Goal: Transaction & Acquisition: Purchase product/service

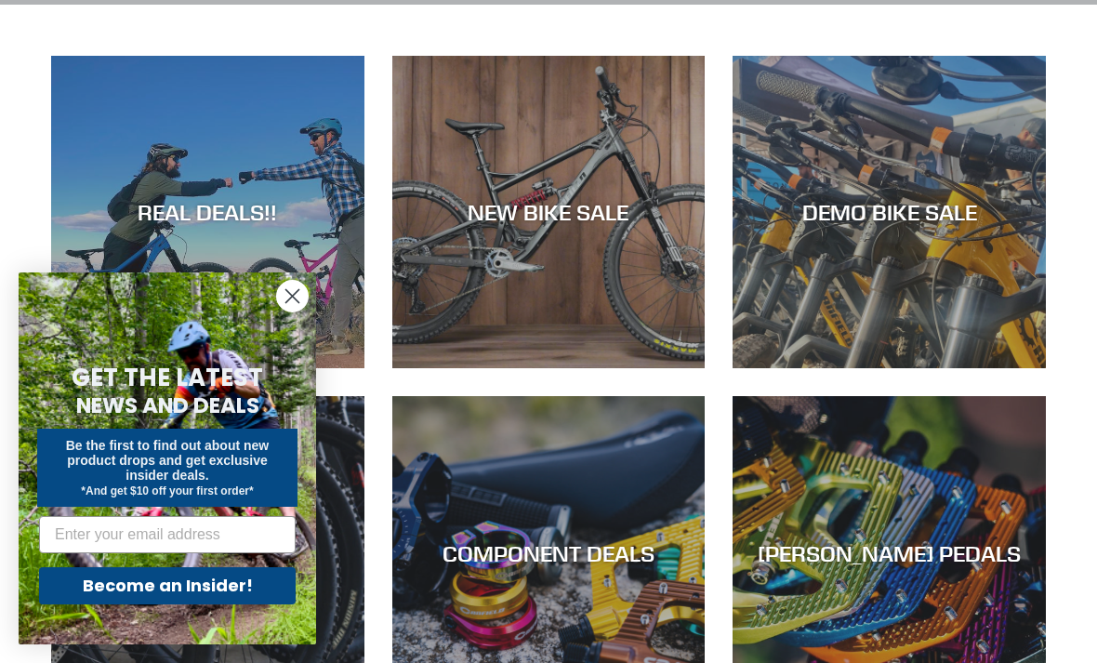
scroll to position [345, 0]
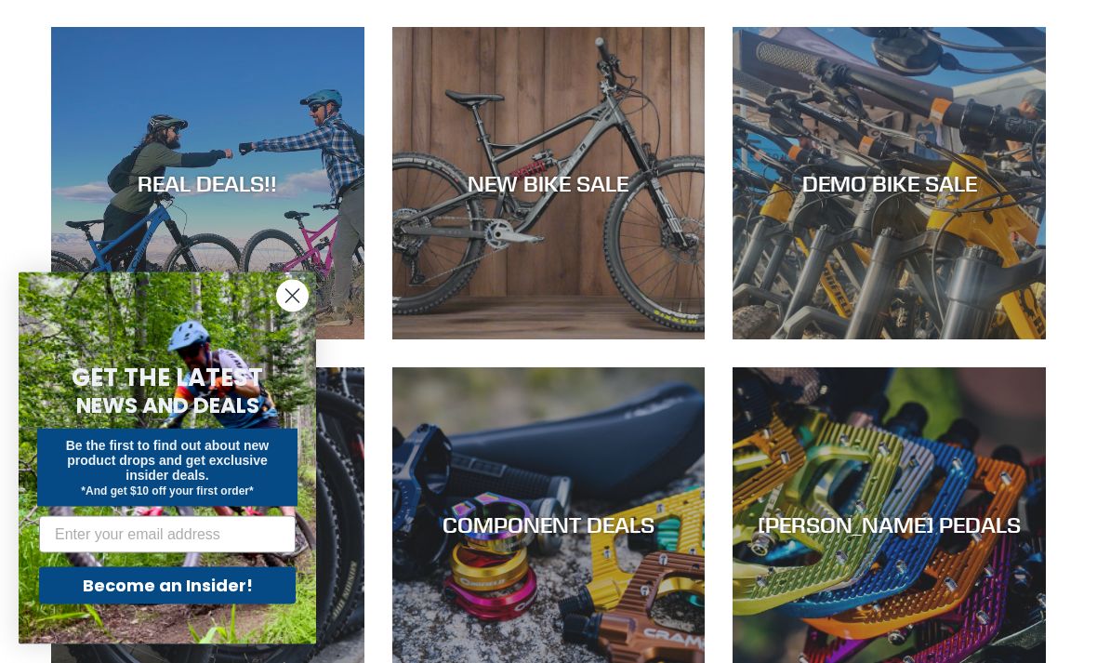
click at [281, 311] on circle "Close dialog" at bounding box center [292, 296] width 31 height 31
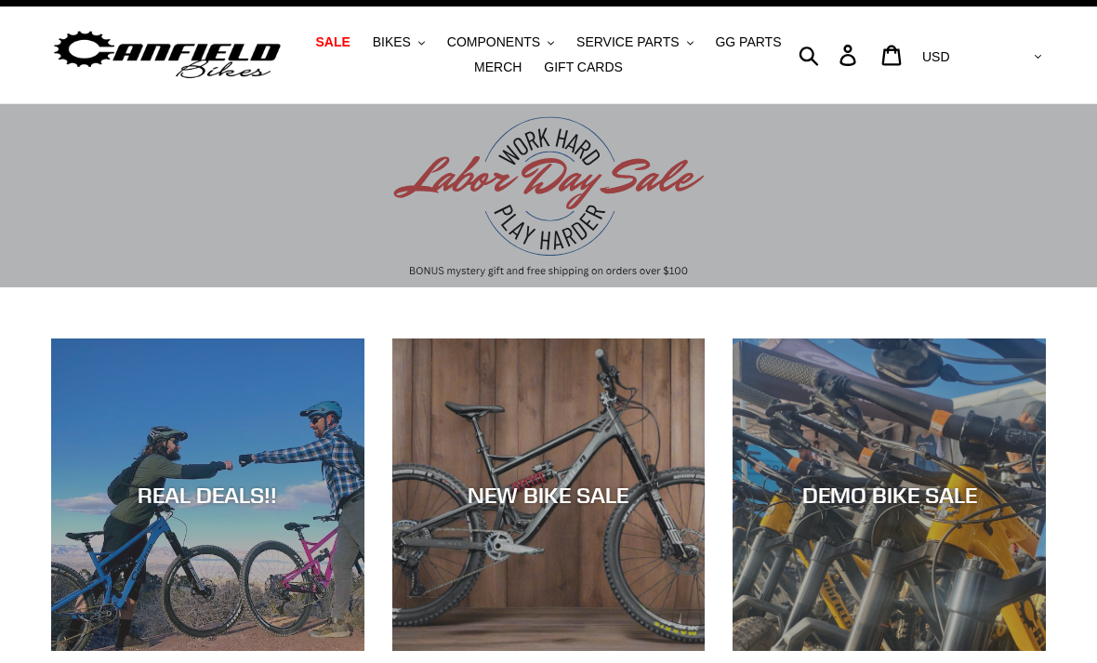
scroll to position [0, 0]
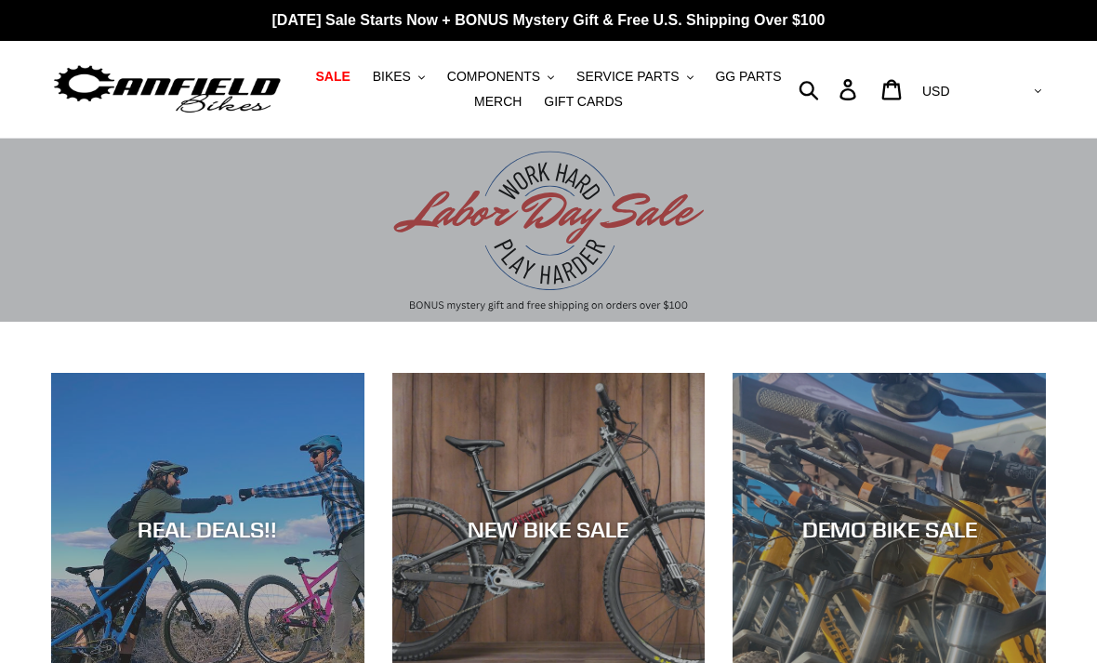
click at [403, 80] on span "BIKES" at bounding box center [392, 77] width 38 height 16
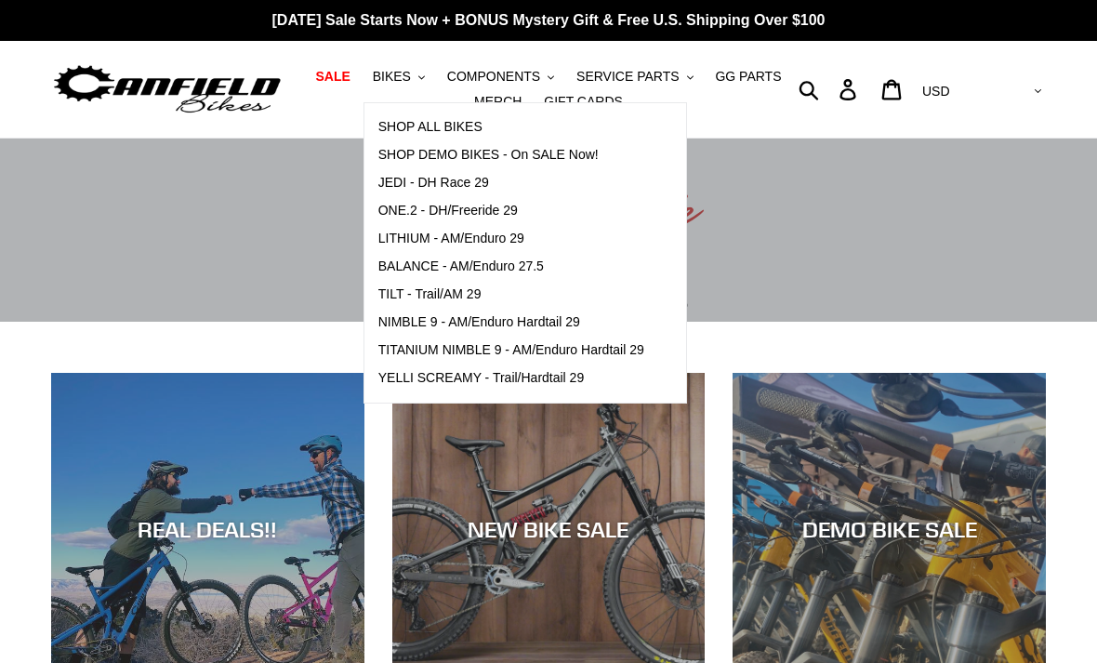
click at [416, 325] on span "NIMBLE 9 - AM/Enduro Hardtail 29" at bounding box center [479, 322] width 202 height 16
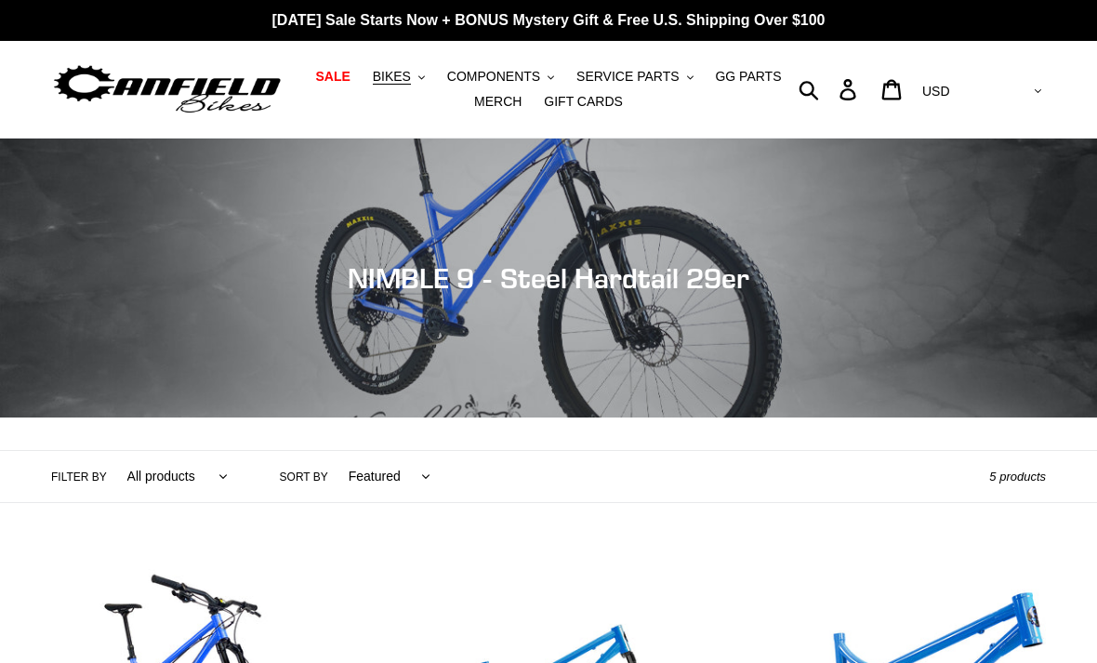
click at [401, 86] on button "BIKES .cls-1{fill:#231f20}" at bounding box center [399, 76] width 71 height 25
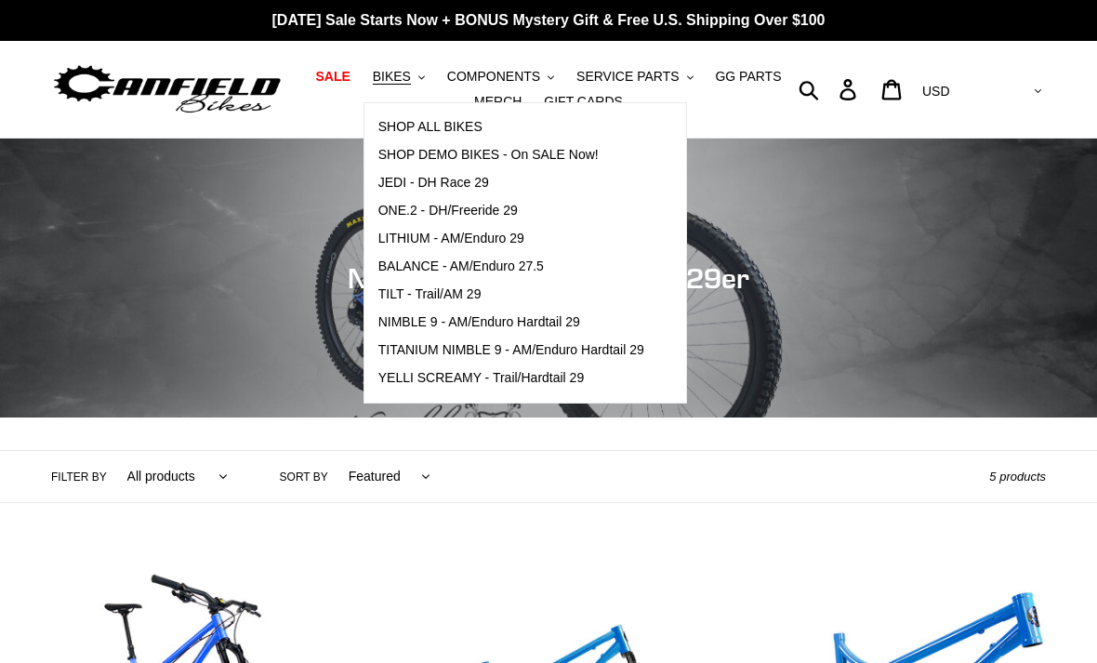
click at [405, 296] on span "TILT - Trail/AM 29" at bounding box center [429, 294] width 103 height 16
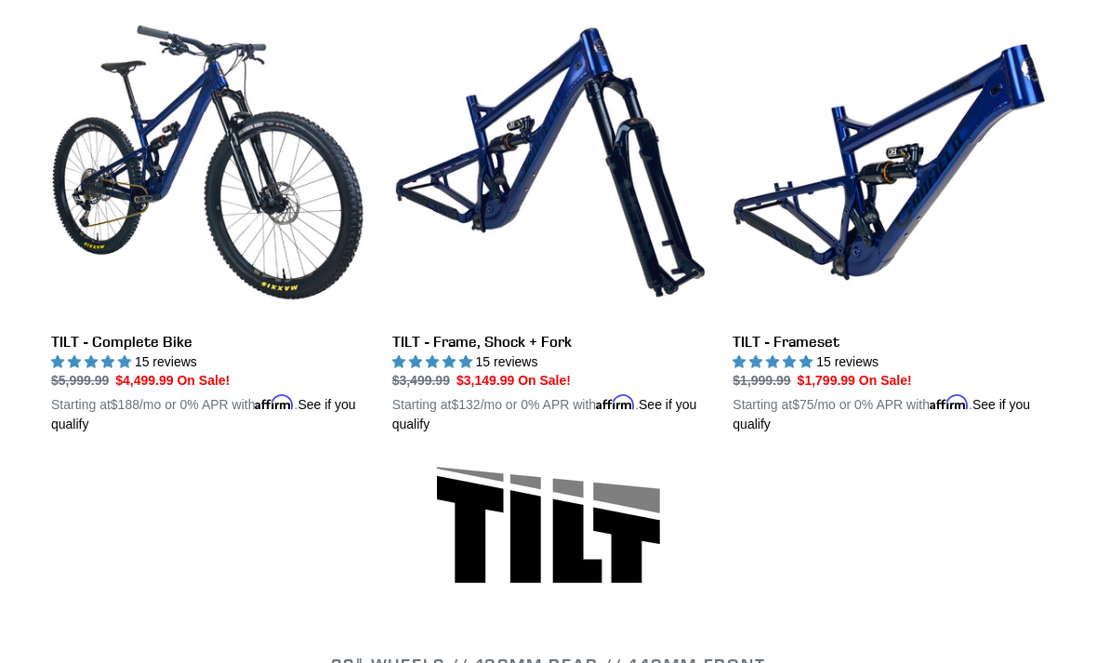
scroll to position [549, 0]
click at [967, 171] on link "TILT - Frameset" at bounding box center [889, 220] width 313 height 429
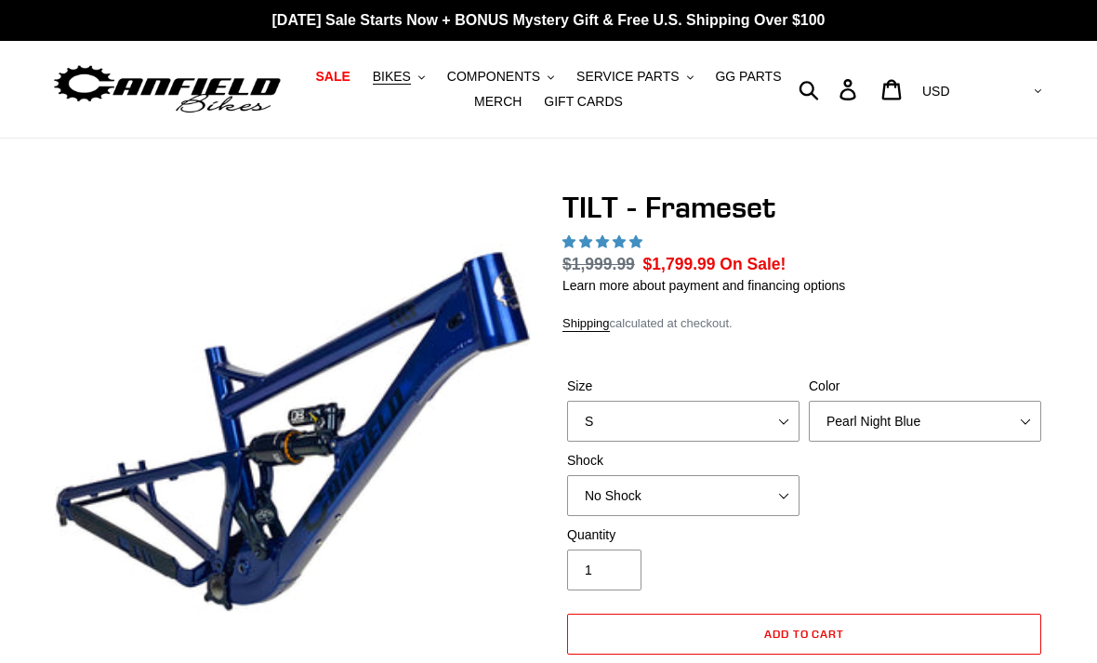
select select "highest-rating"
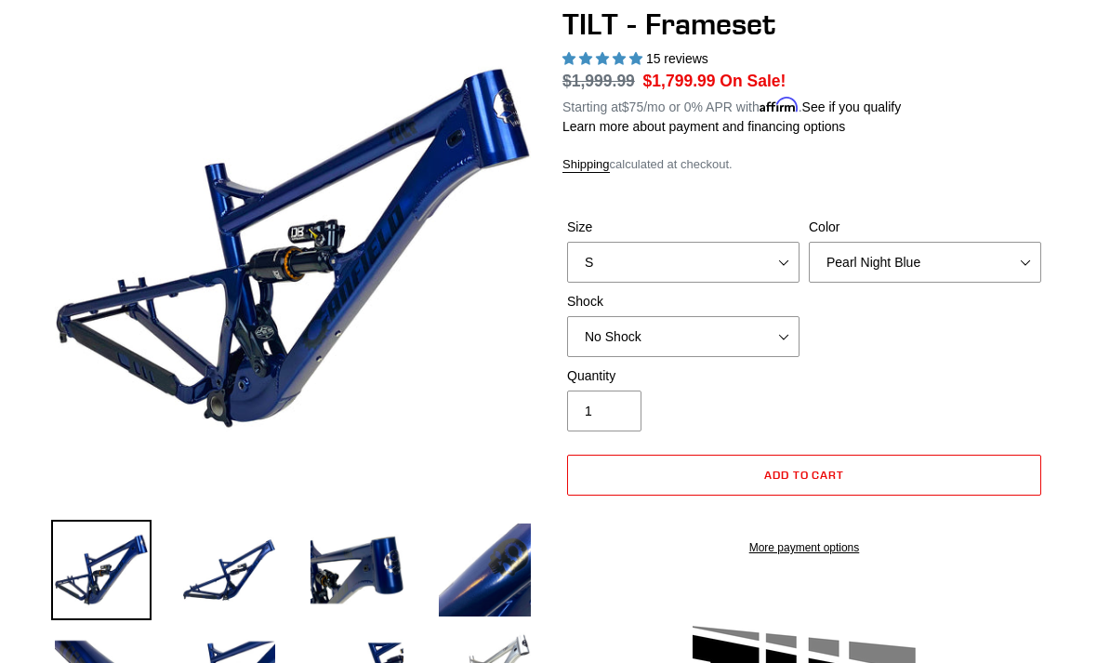
scroll to position [199, 0]
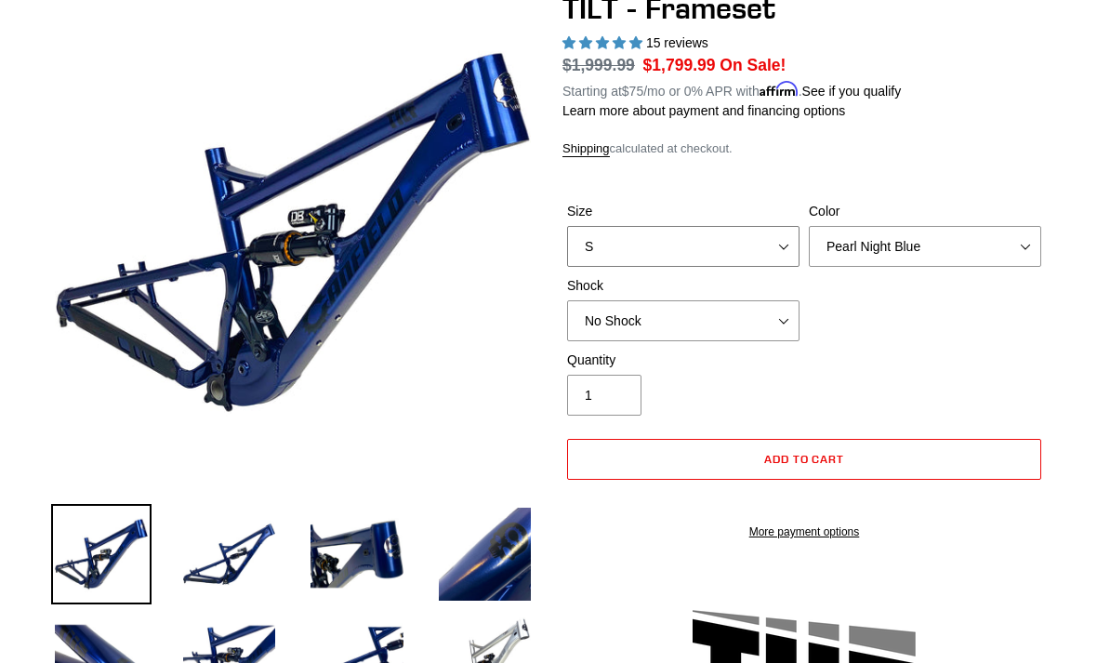
click at [793, 249] on select "S M L XL" at bounding box center [683, 246] width 232 height 41
select select "XL"
click at [1038, 251] on select "Pearl Night Blue Stealth Silver" at bounding box center [925, 246] width 232 height 41
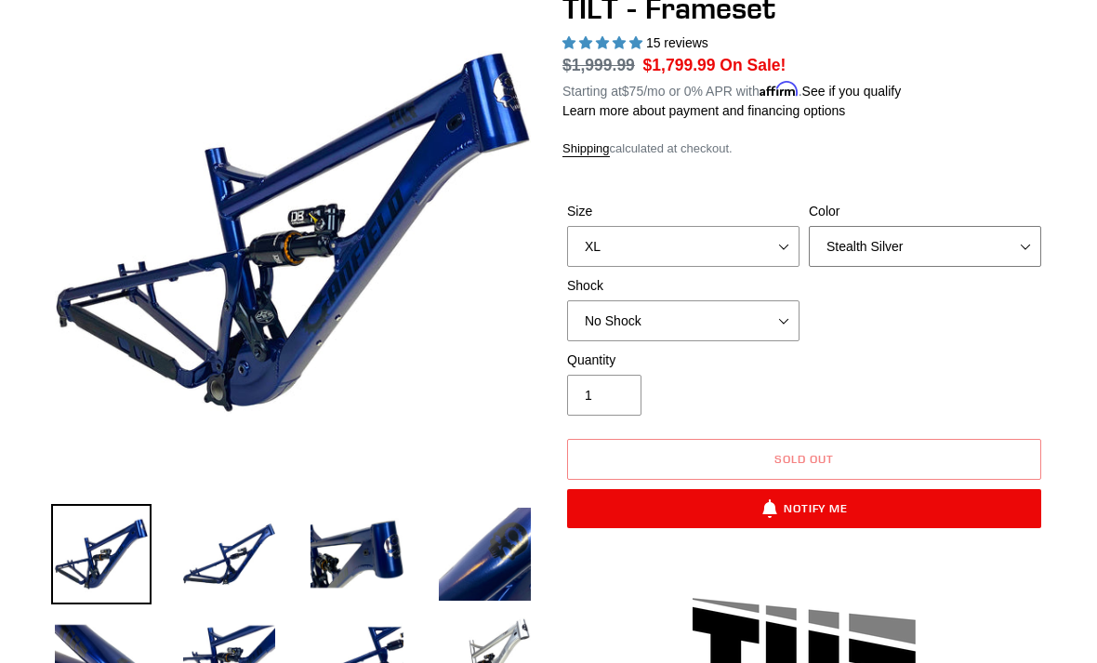
click at [1033, 252] on select "Pearl Night Blue Stealth Silver" at bounding box center [925, 246] width 232 height 41
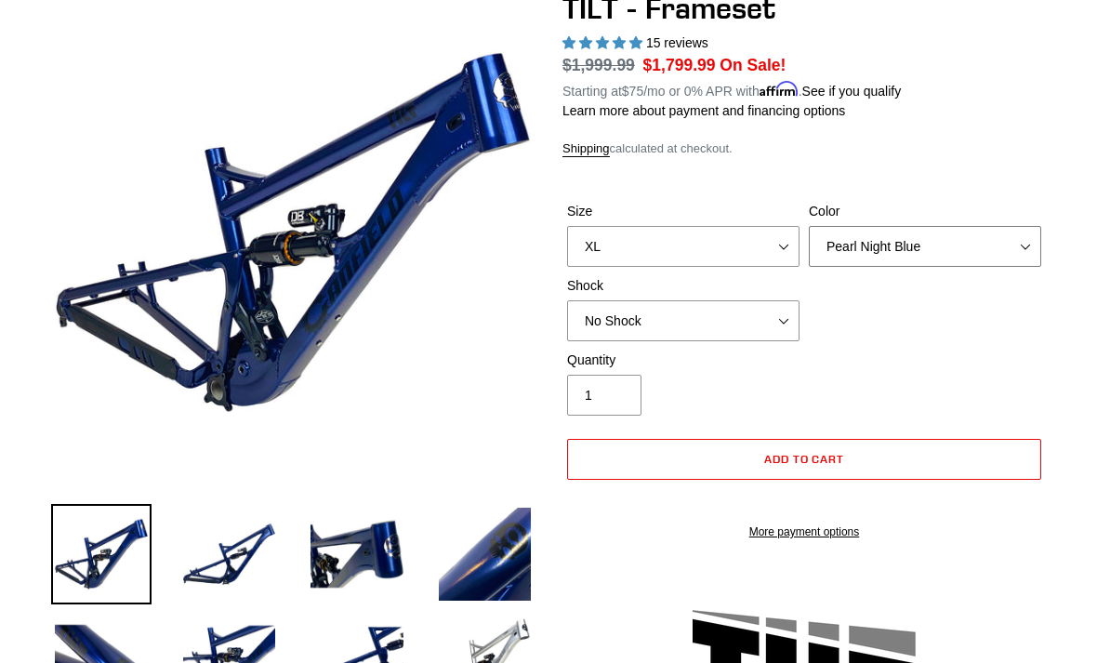
click at [1034, 241] on select "Pearl Night Blue Stealth Silver" at bounding box center [925, 246] width 232 height 41
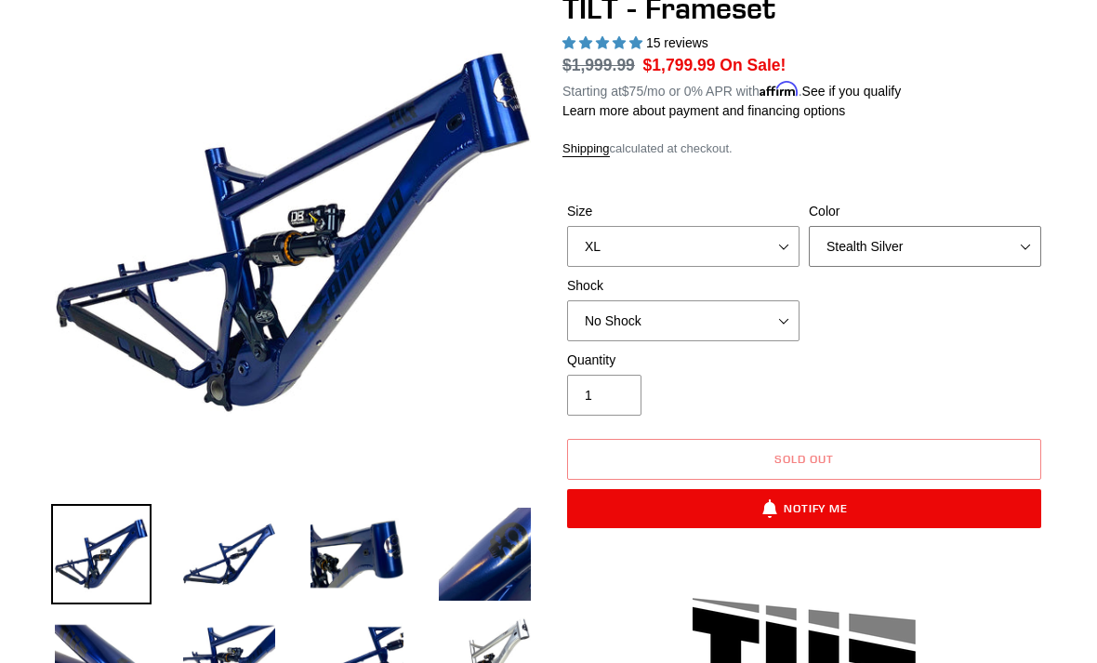
click at [1031, 253] on select "Pearl Night Blue Stealth Silver" at bounding box center [925, 246] width 232 height 41
select select "Pearl Night Blue"
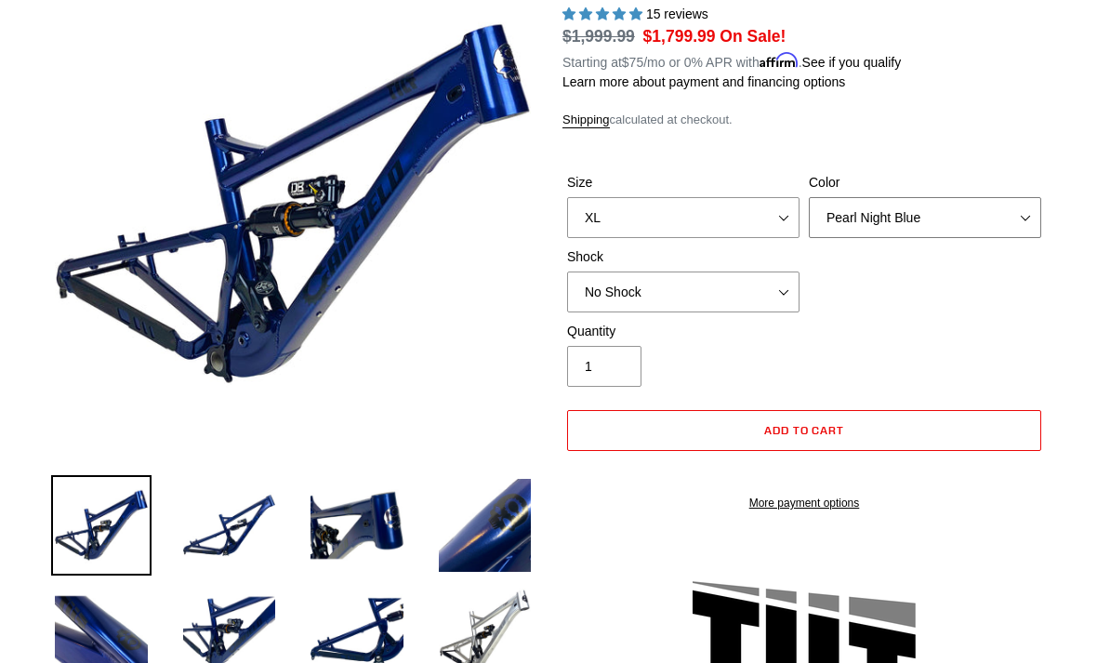
scroll to position [228, 0]
click at [226, 519] on img at bounding box center [229, 525] width 100 height 100
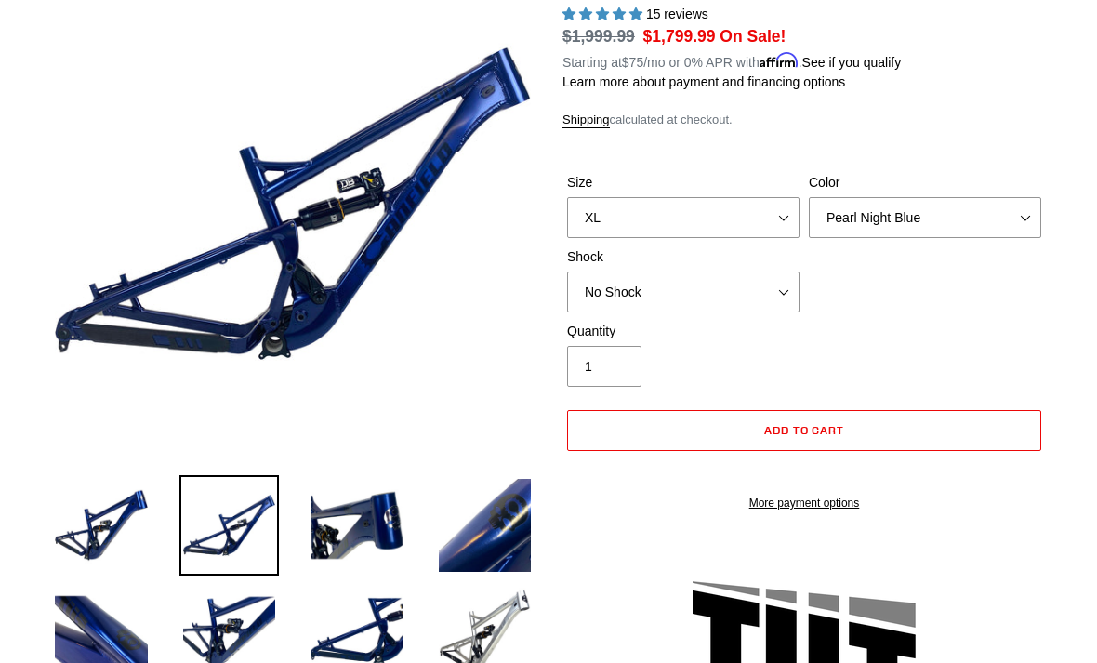
click at [347, 535] on img at bounding box center [357, 525] width 100 height 100
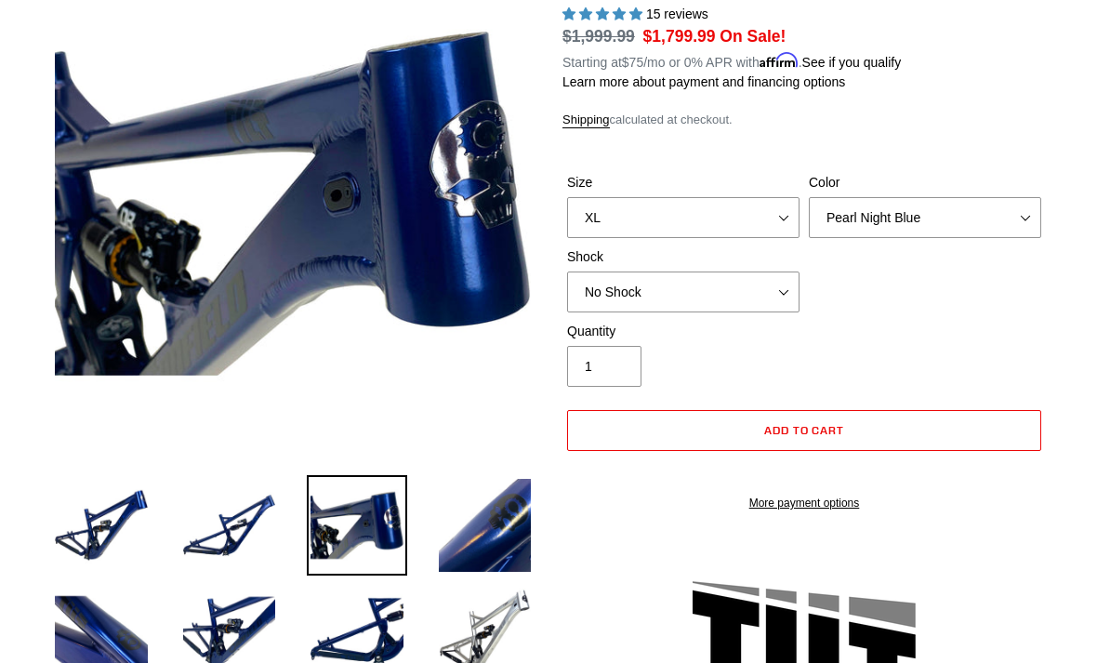
click at [470, 519] on img at bounding box center [485, 525] width 100 height 100
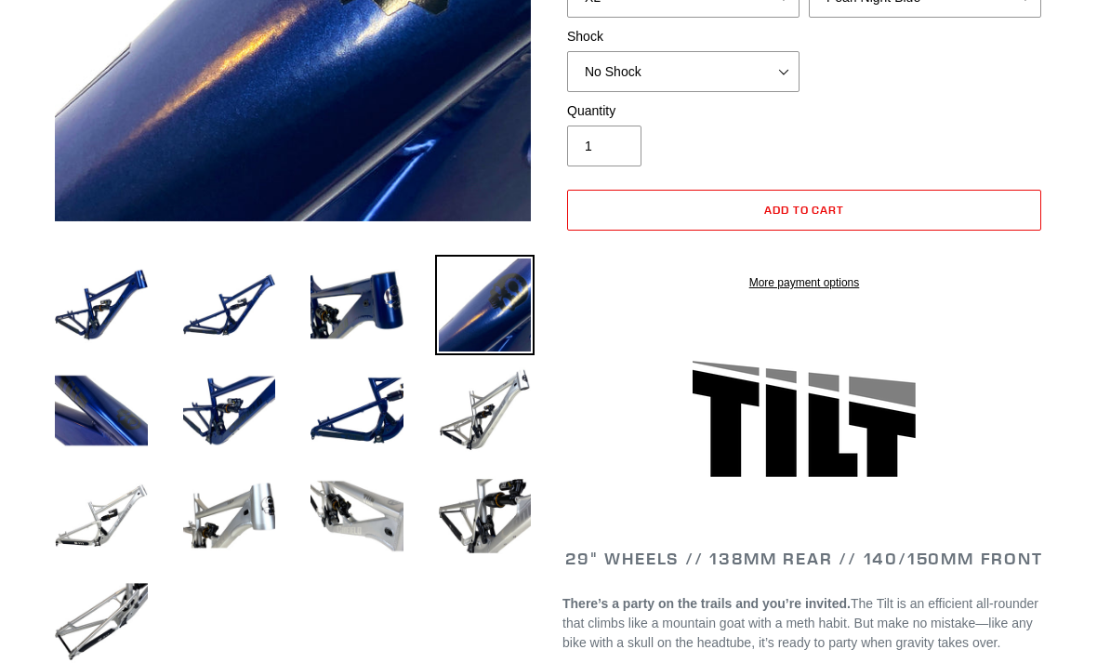
scroll to position [454, 0]
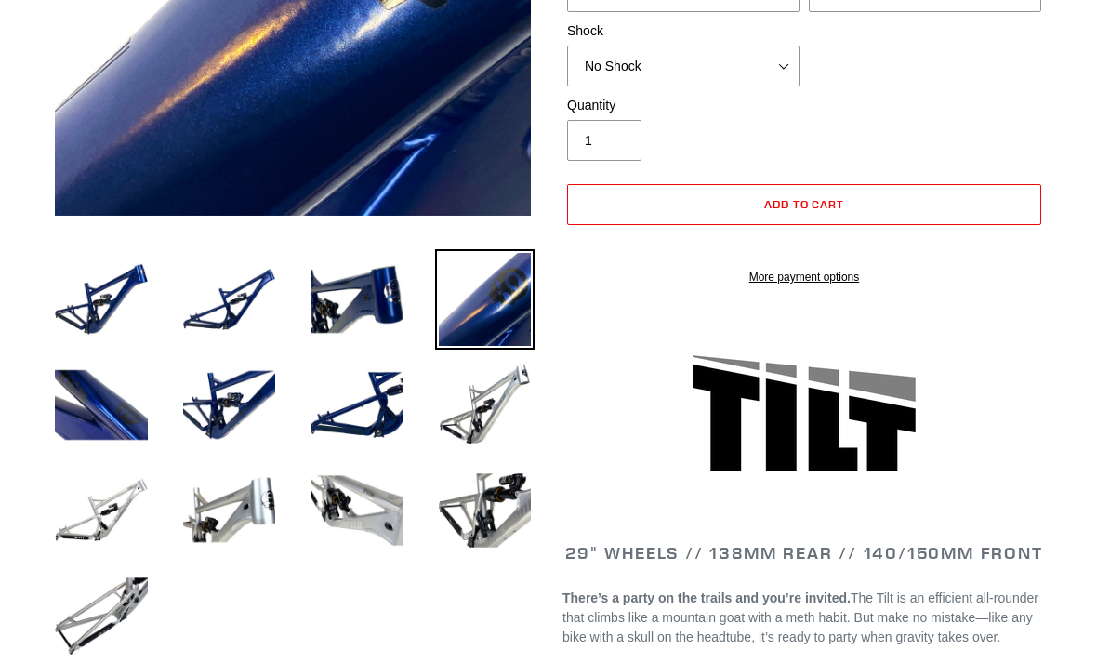
click at [90, 404] on img at bounding box center [101, 405] width 100 height 100
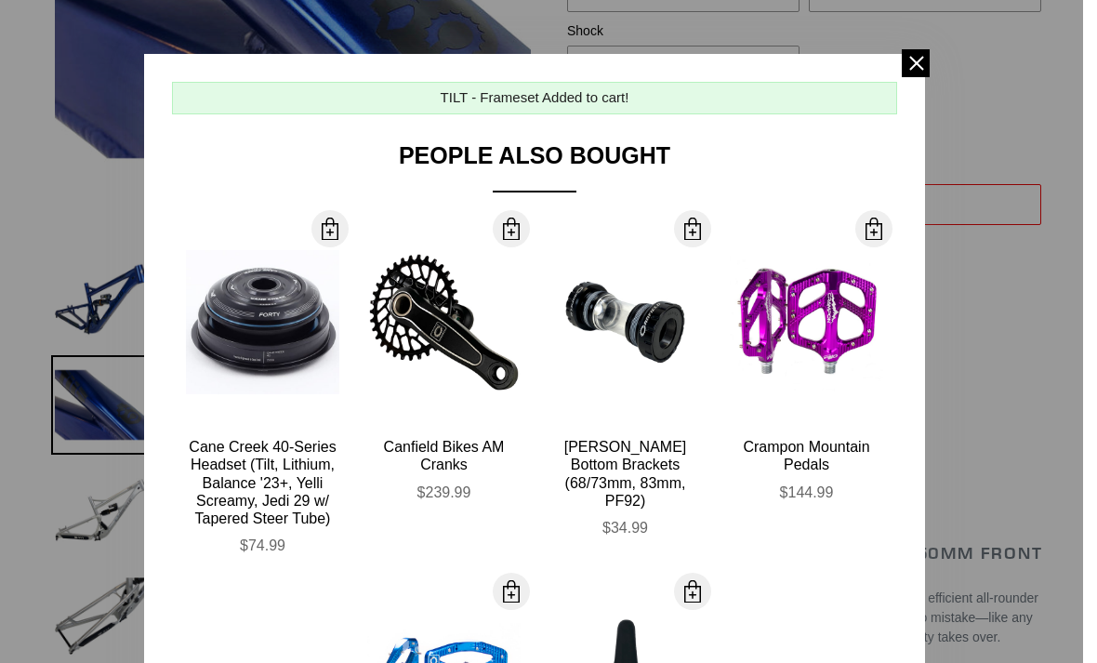
click at [904, 76] on span at bounding box center [916, 63] width 28 height 28
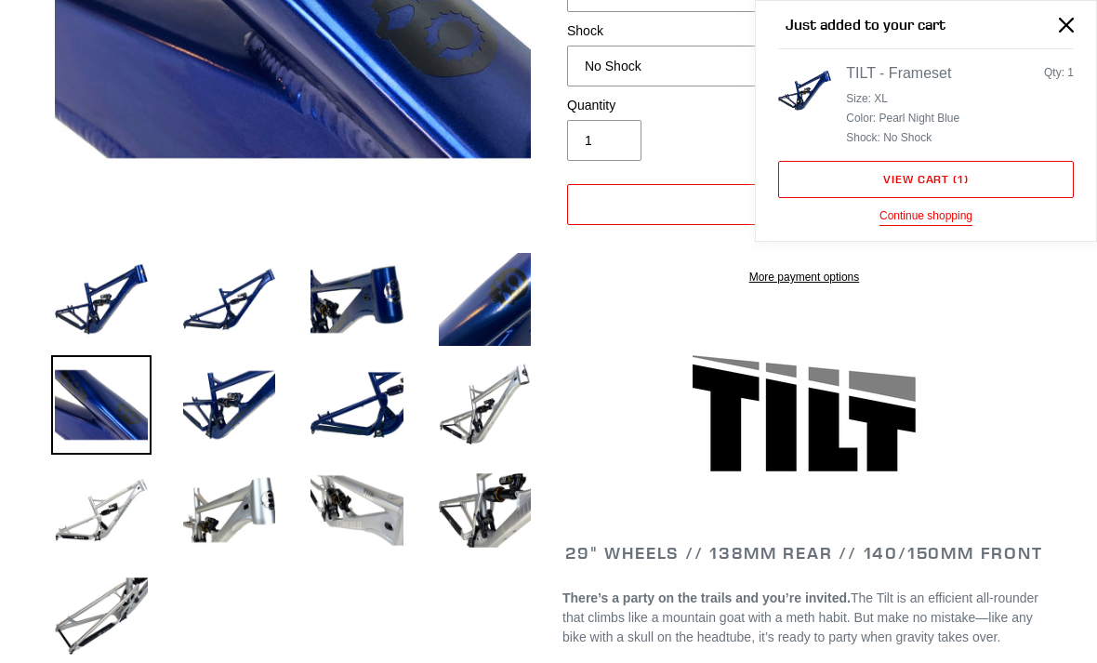
click at [1068, 28] on icon "Close" at bounding box center [1066, 25] width 15 height 15
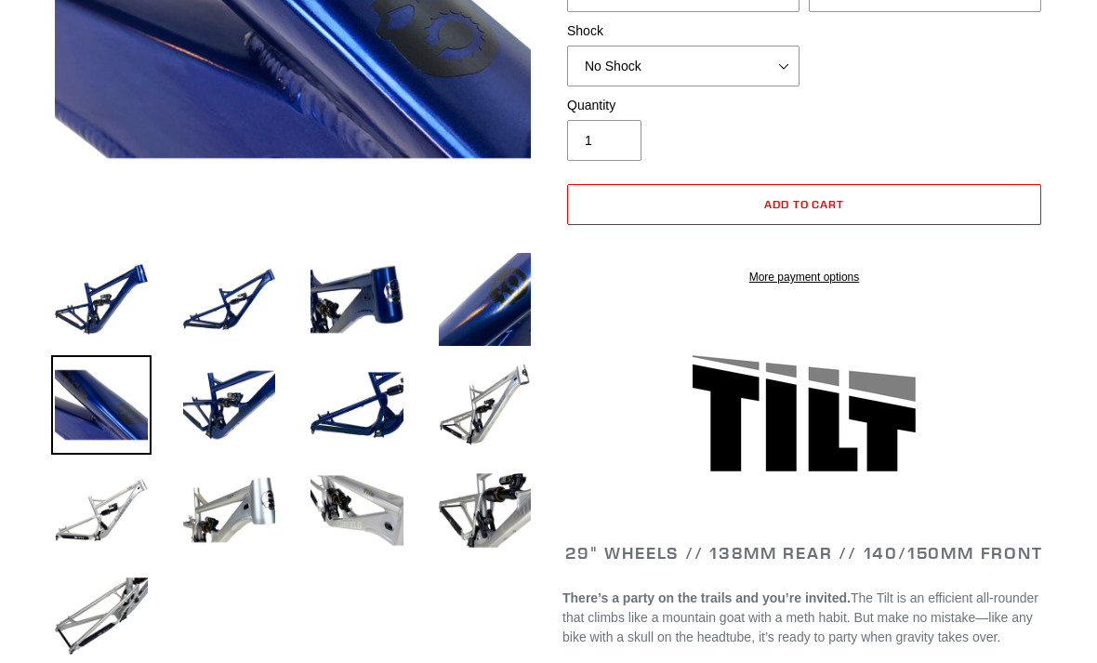
click at [226, 401] on img at bounding box center [229, 405] width 100 height 100
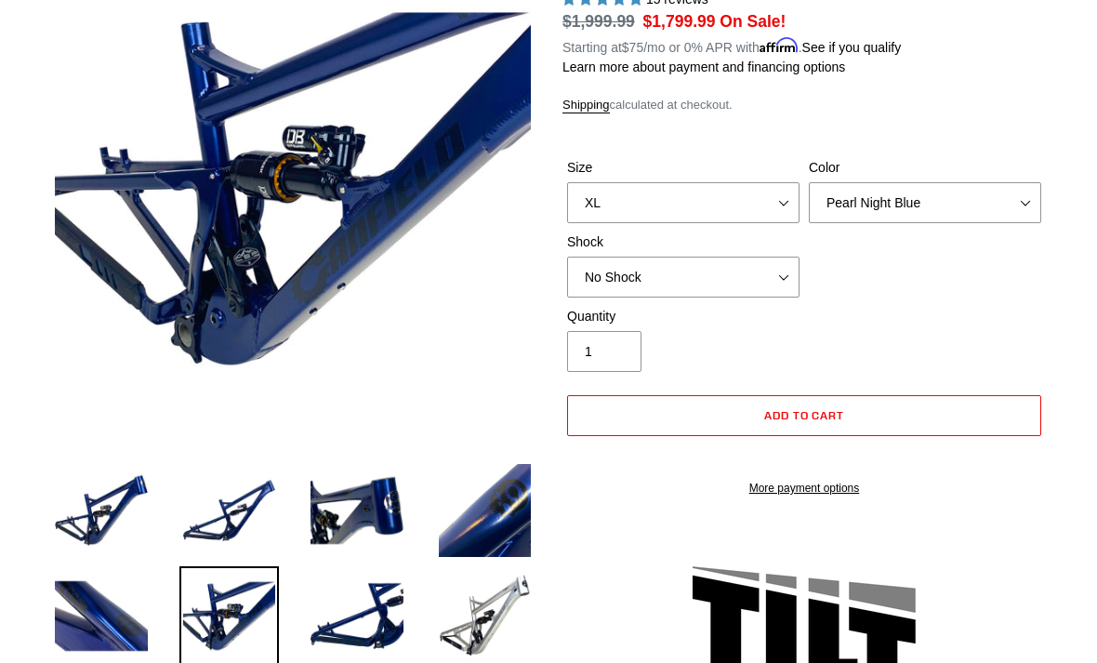
scroll to position [243, 0]
click at [371, 605] on img at bounding box center [357, 616] width 100 height 100
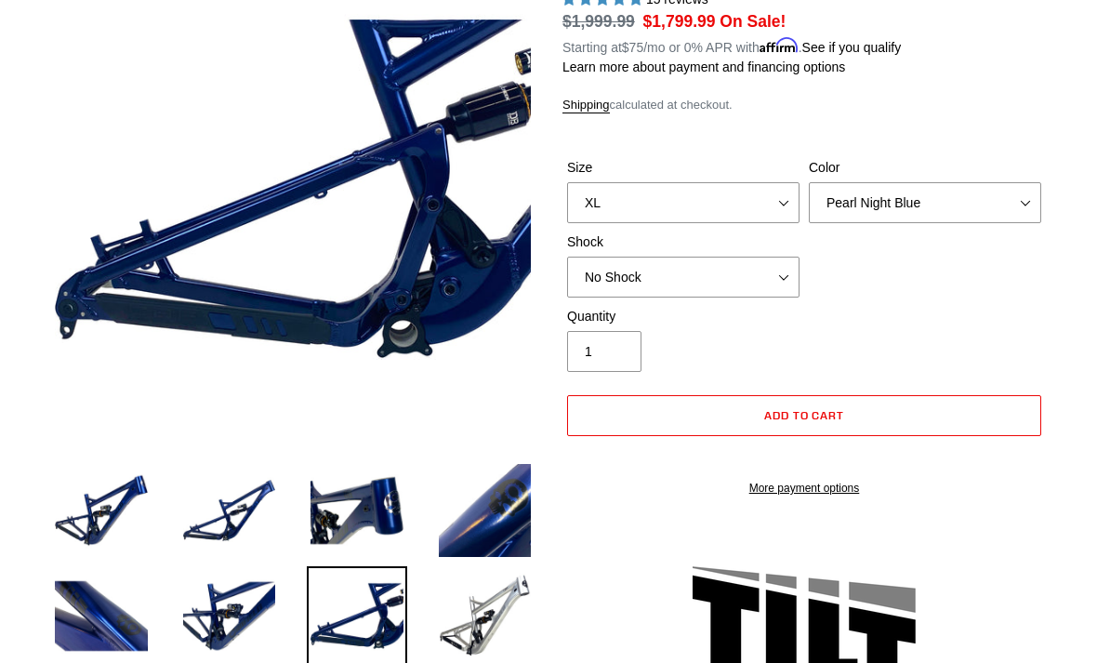
click at [475, 612] on img at bounding box center [485, 616] width 100 height 100
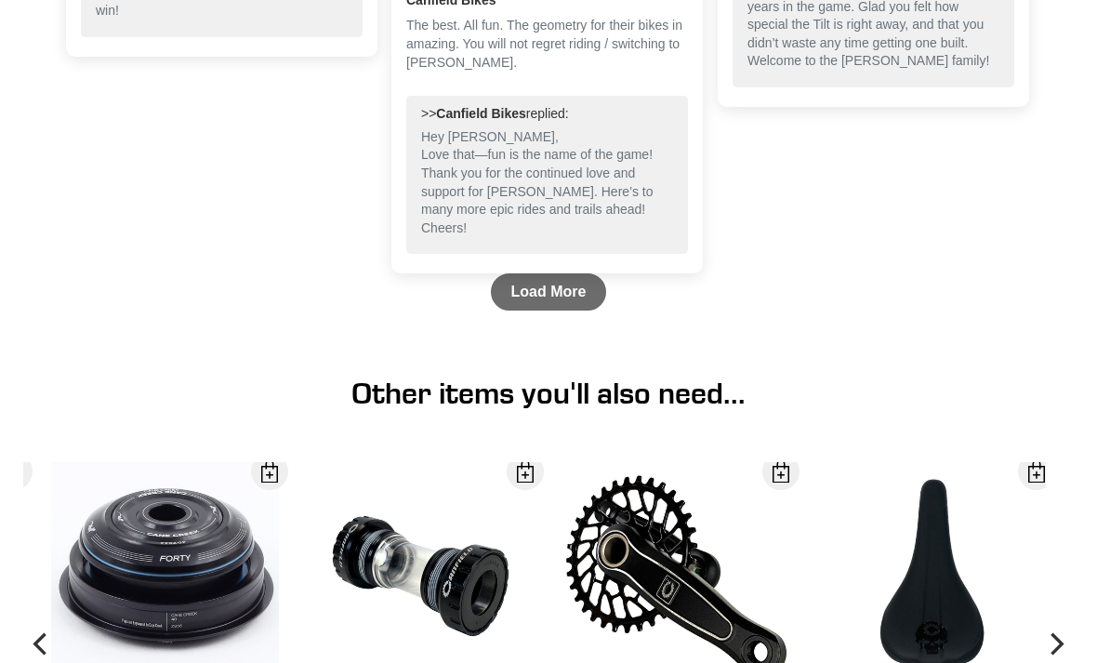
scroll to position [5118, 0]
